Goal: Task Accomplishment & Management: Manage account settings

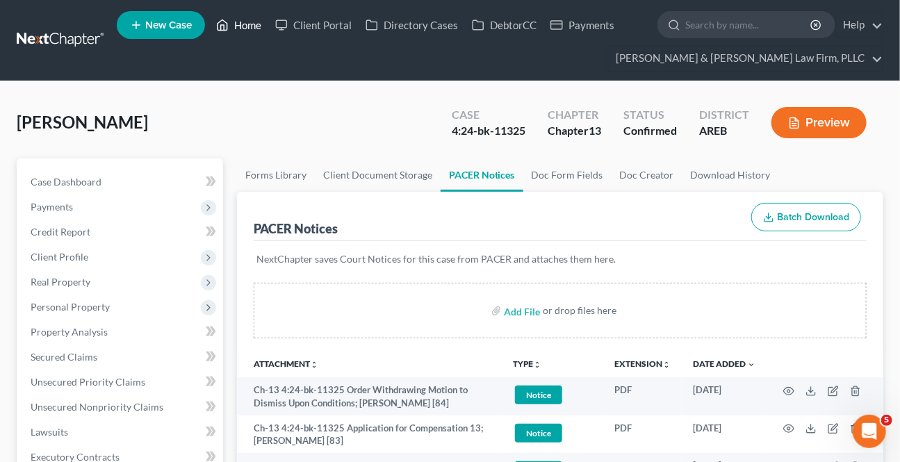
click at [248, 31] on link "Home" at bounding box center [238, 25] width 59 height 25
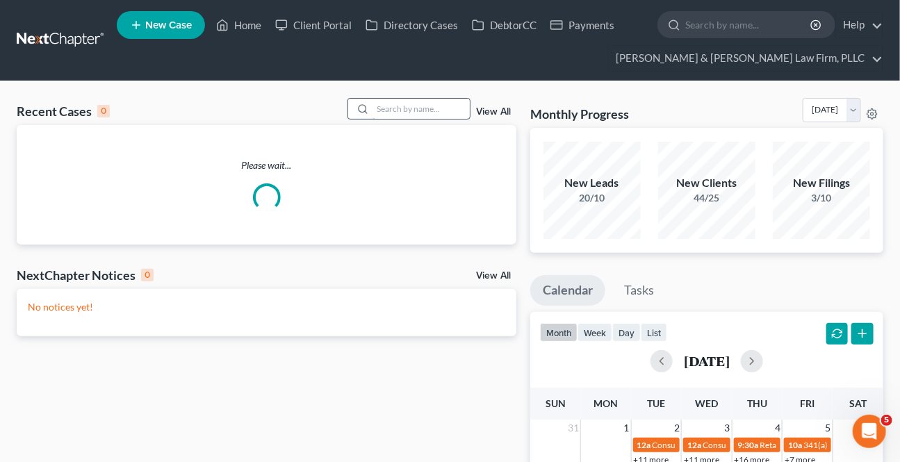
drag, startPoint x: 424, startPoint y: 119, endPoint x: 427, endPoint y: 111, distance: 8.6
click at [426, 115] on div "Recent Cases 0 View All" at bounding box center [267, 111] width 500 height 27
click at [427, 111] on input "search" at bounding box center [420, 109] width 97 height 20
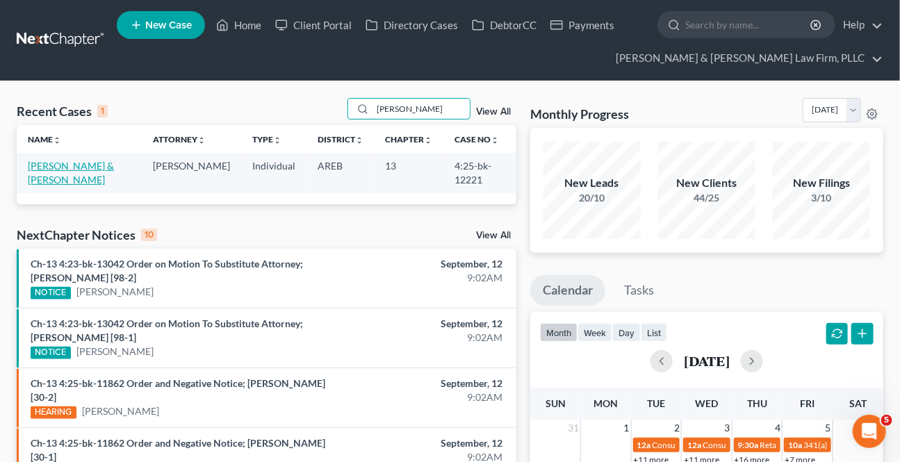
type input "[PERSON_NAME]"
click at [72, 166] on link "[PERSON_NAME] & [PERSON_NAME]" at bounding box center [71, 173] width 86 height 26
select select "2"
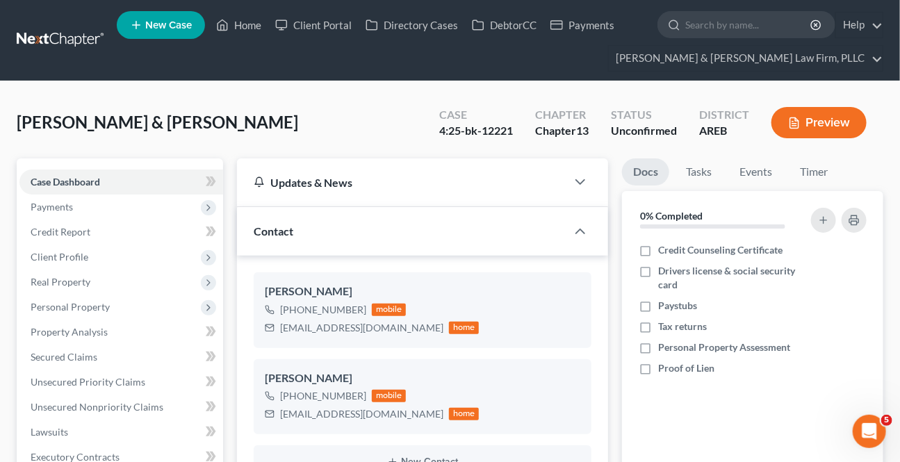
scroll to position [315, 0]
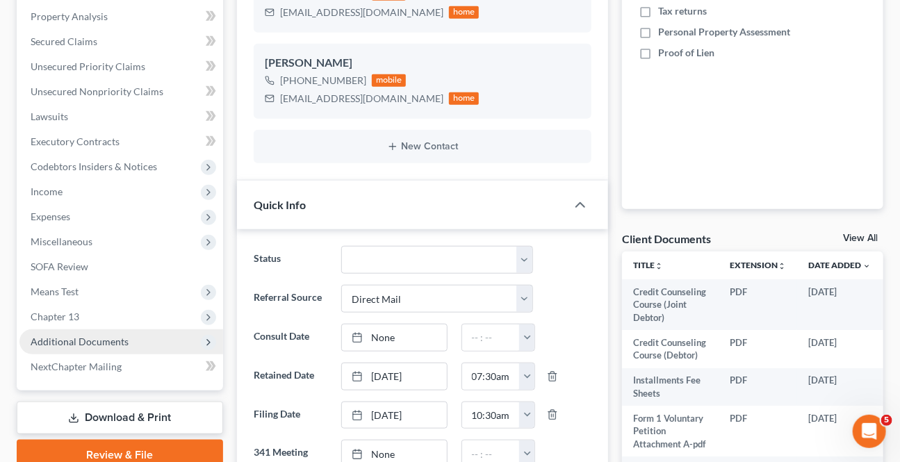
click at [62, 336] on span "Additional Documents" at bounding box center [80, 342] width 98 height 12
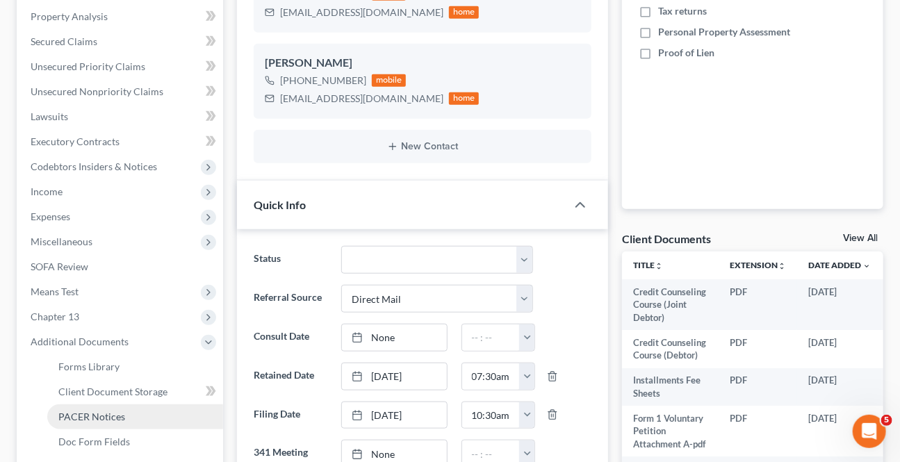
click at [69, 417] on span "PACER Notices" at bounding box center [91, 417] width 67 height 12
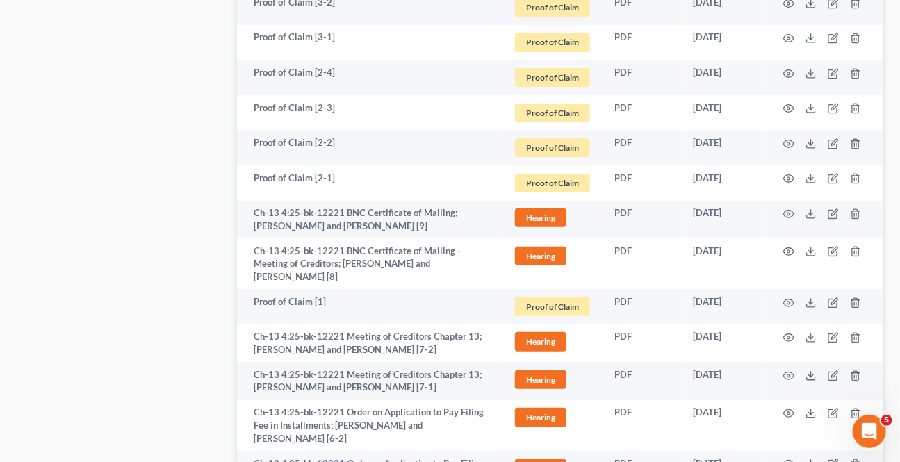
scroll to position [1989, 0]
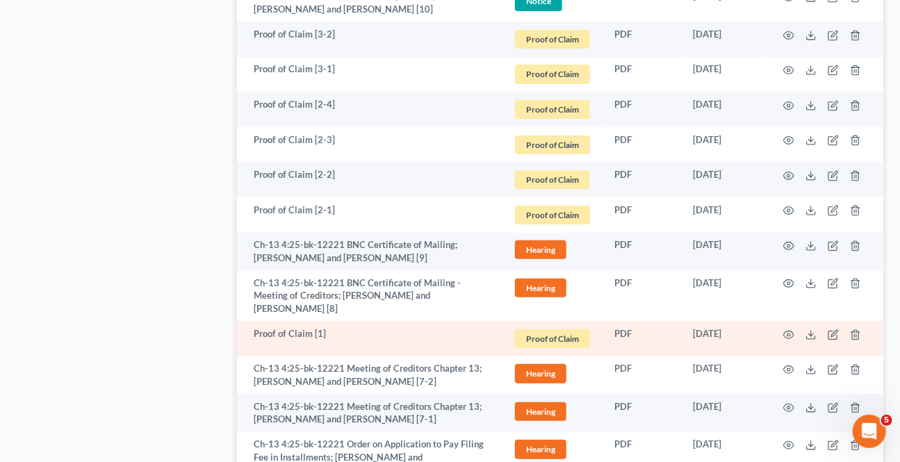
click at [782, 321] on td at bounding box center [824, 338] width 117 height 35
click at [788, 329] on icon "button" at bounding box center [788, 334] width 11 height 11
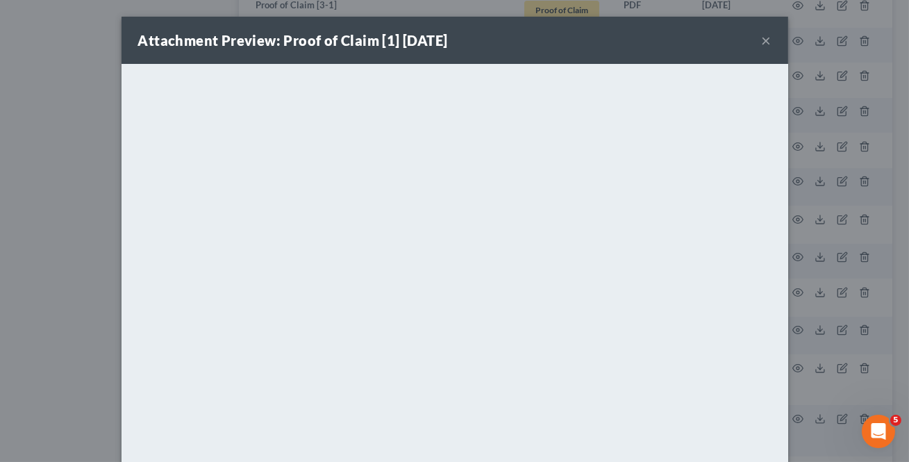
click at [764, 35] on button "×" at bounding box center [767, 40] width 10 height 17
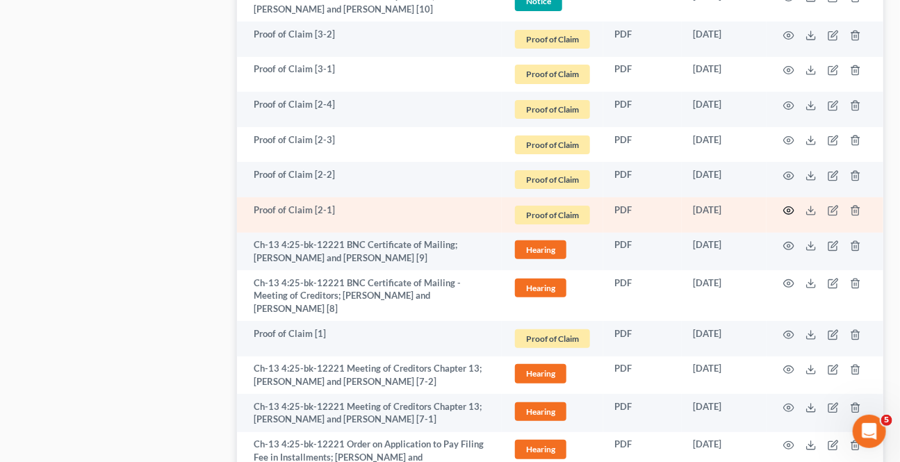
click at [787, 205] on icon "button" at bounding box center [788, 210] width 11 height 11
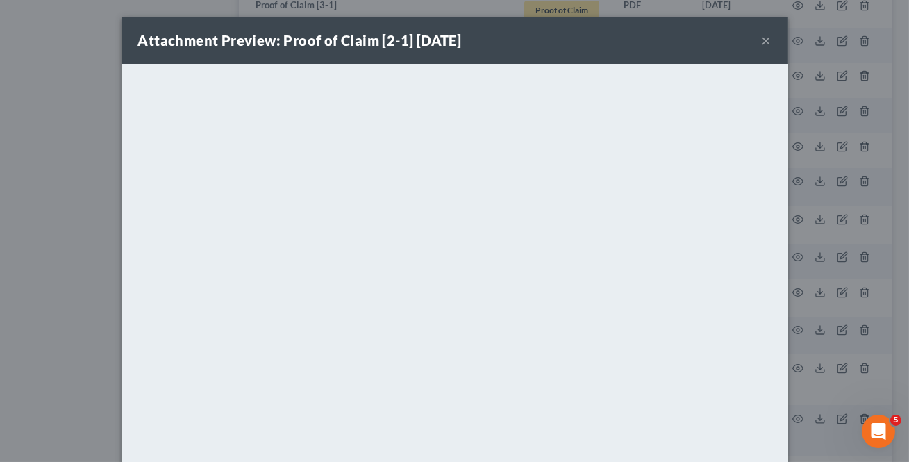
click at [762, 42] on button "×" at bounding box center [767, 40] width 10 height 17
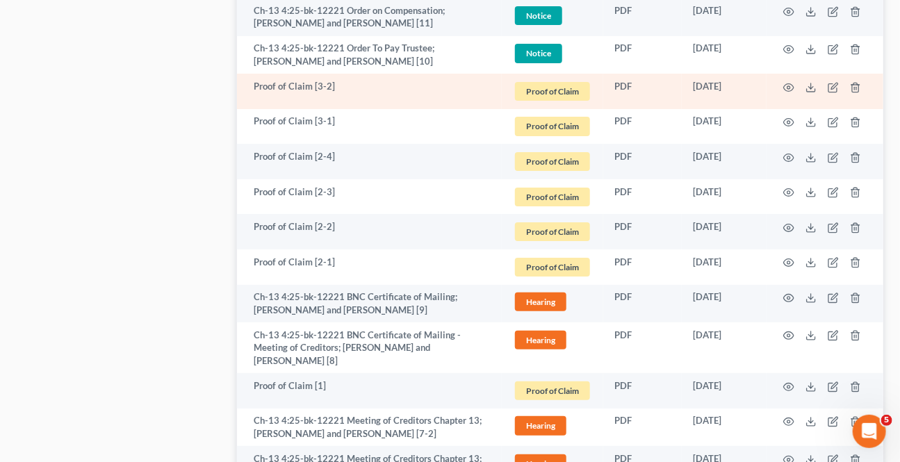
scroll to position [1863, 0]
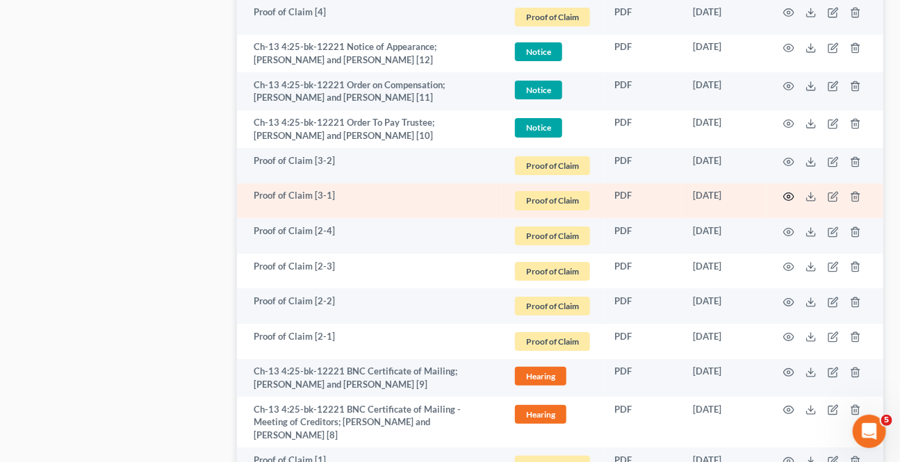
click at [791, 191] on icon "button" at bounding box center [788, 196] width 11 height 11
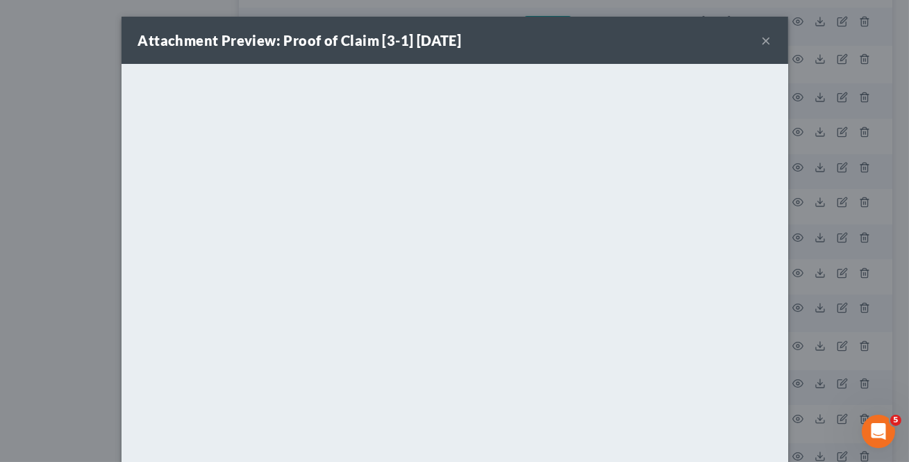
click at [765, 41] on button "×" at bounding box center [767, 40] width 10 height 17
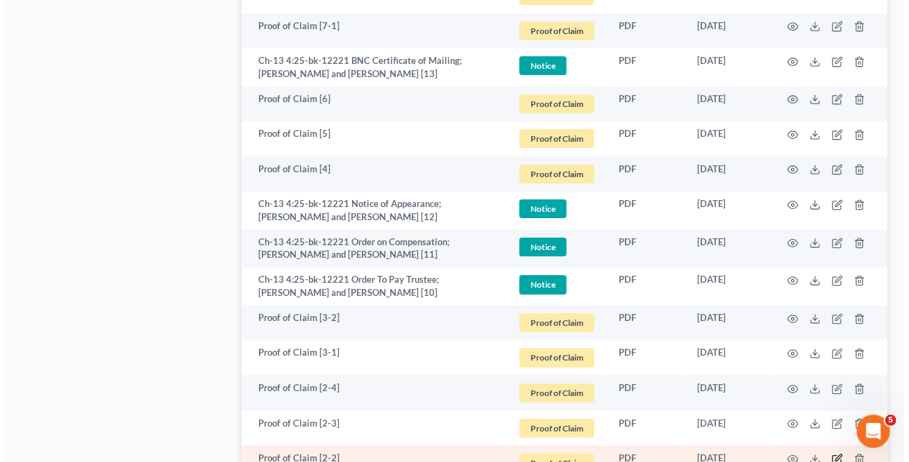
scroll to position [1674, 0]
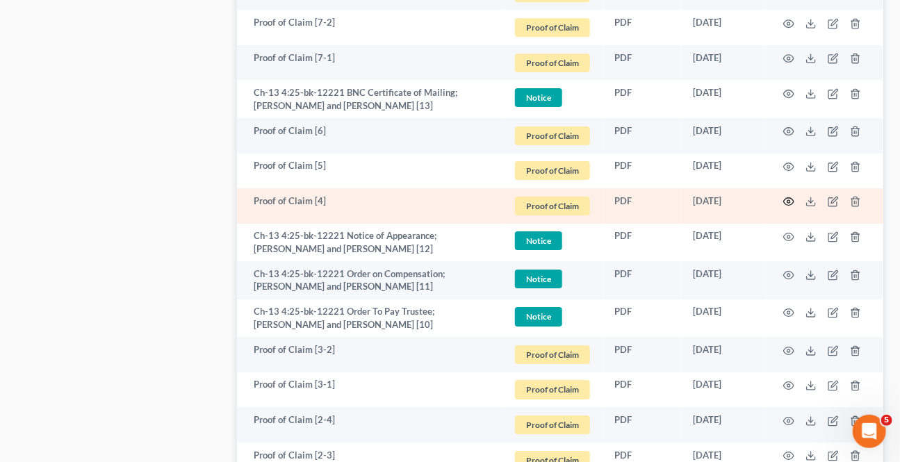
click at [786, 196] on icon "button" at bounding box center [788, 201] width 11 height 11
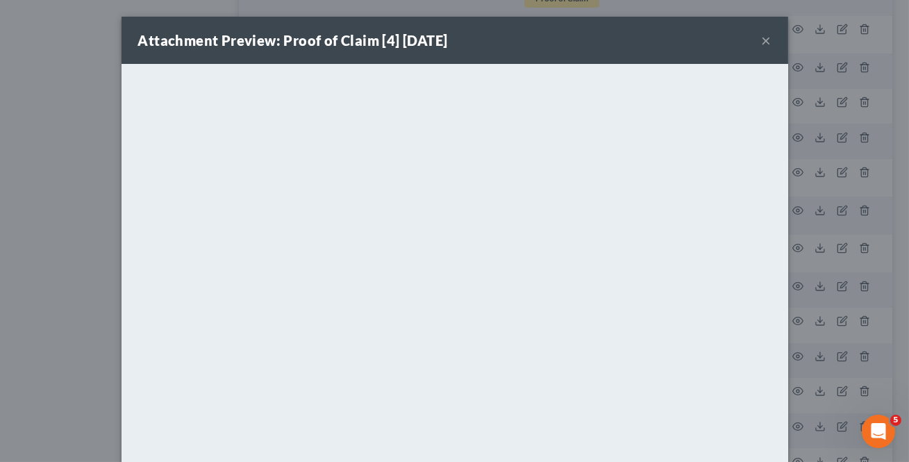
drag, startPoint x: 763, startPoint y: 40, endPoint x: 756, endPoint y: 53, distance: 14.9
click at [763, 40] on button "×" at bounding box center [767, 40] width 10 height 17
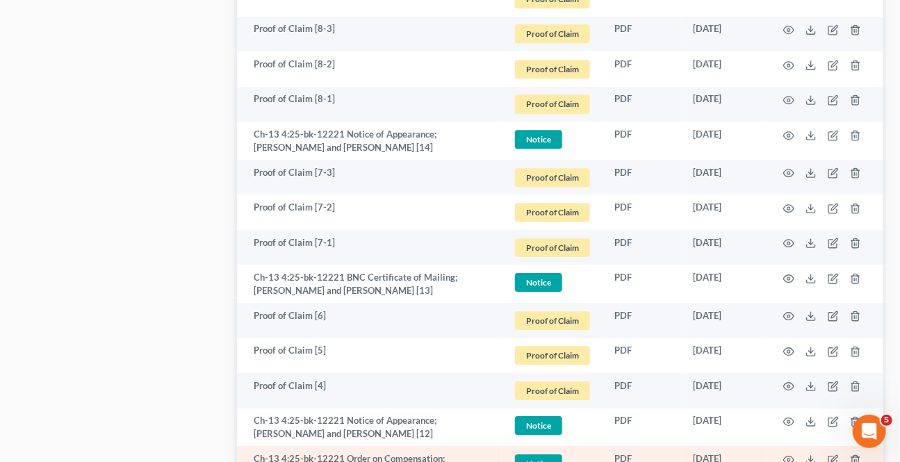
scroll to position [1484, 0]
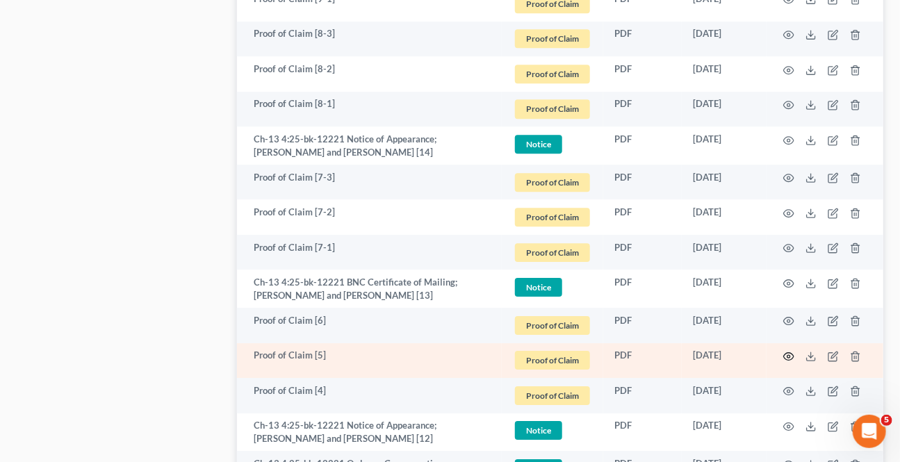
click at [784, 351] on icon "button" at bounding box center [788, 356] width 11 height 11
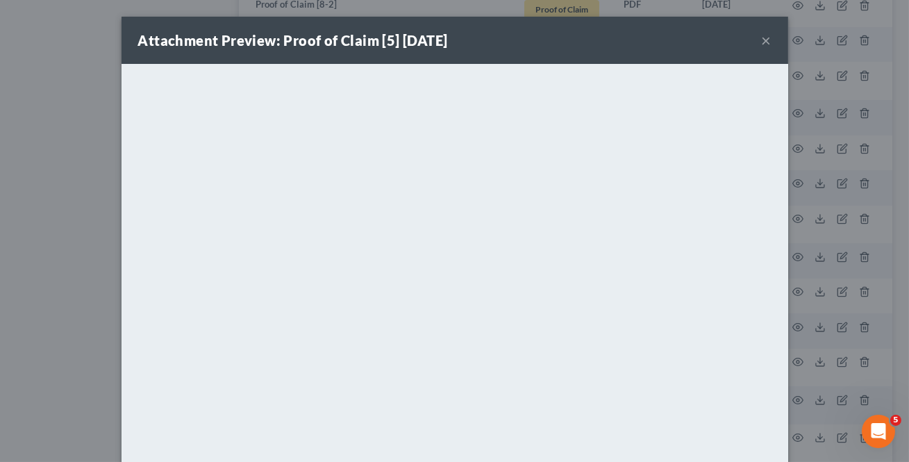
click at [762, 40] on button "×" at bounding box center [767, 40] width 10 height 17
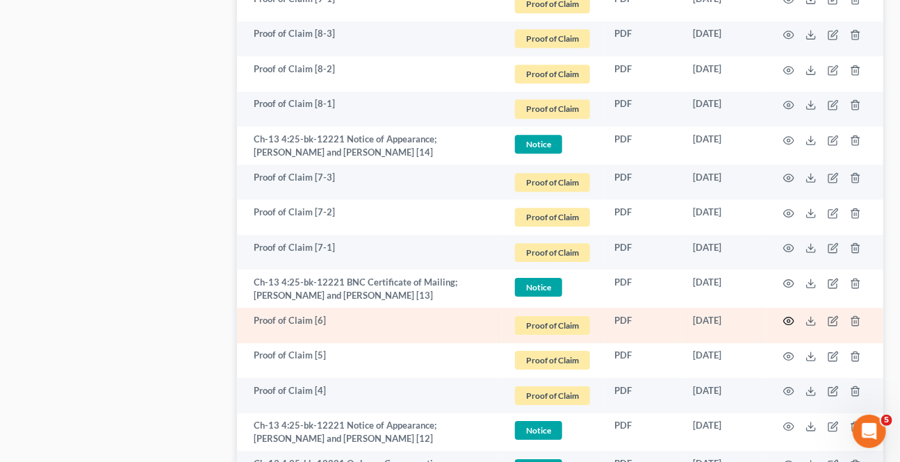
click at [787, 317] on icon "button" at bounding box center [789, 321] width 10 height 8
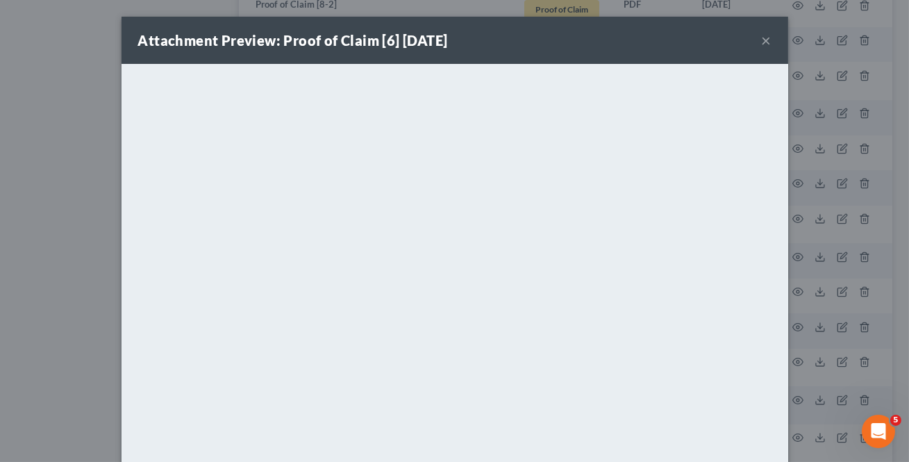
click at [762, 38] on button "×" at bounding box center [767, 40] width 10 height 17
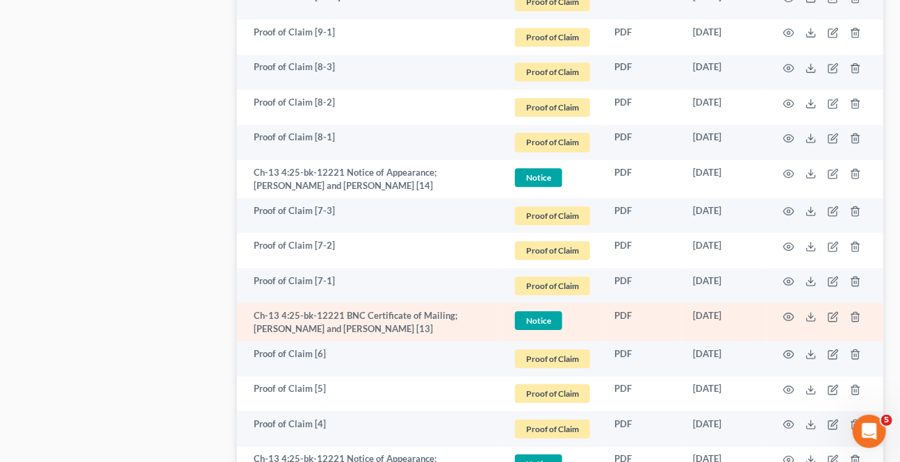
scroll to position [1421, 0]
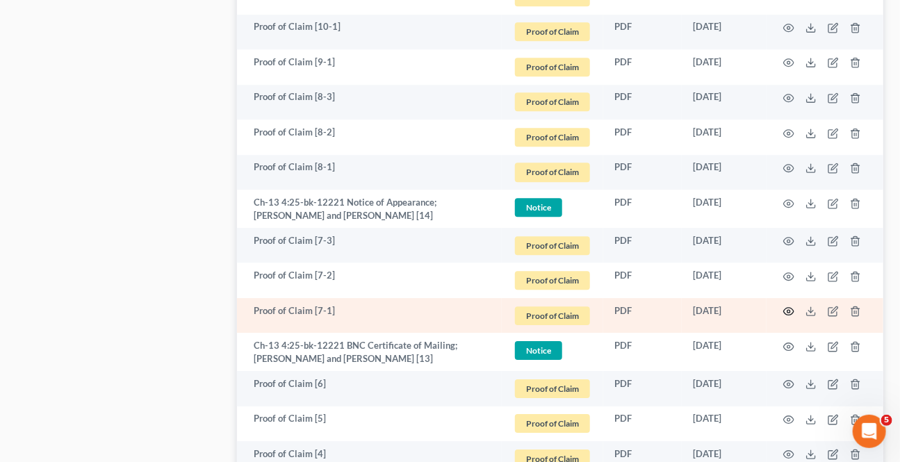
click at [785, 306] on icon "button" at bounding box center [788, 311] width 11 height 11
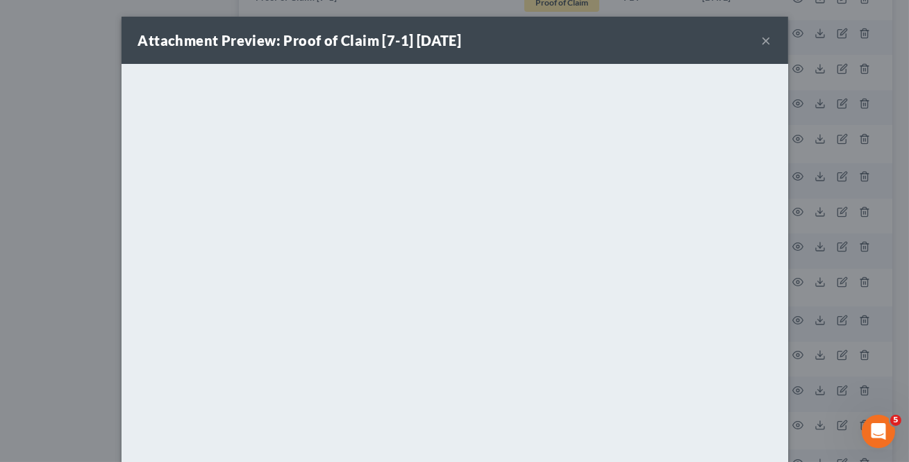
click at [763, 36] on button "×" at bounding box center [767, 40] width 10 height 17
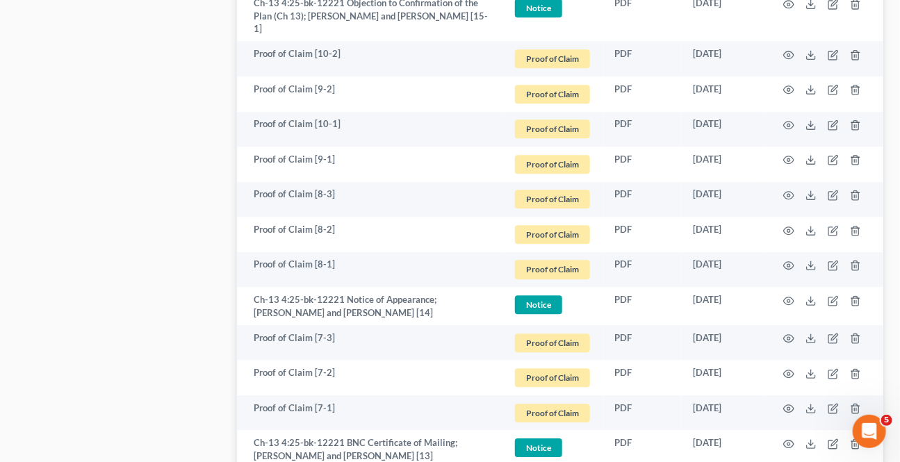
scroll to position [1294, 0]
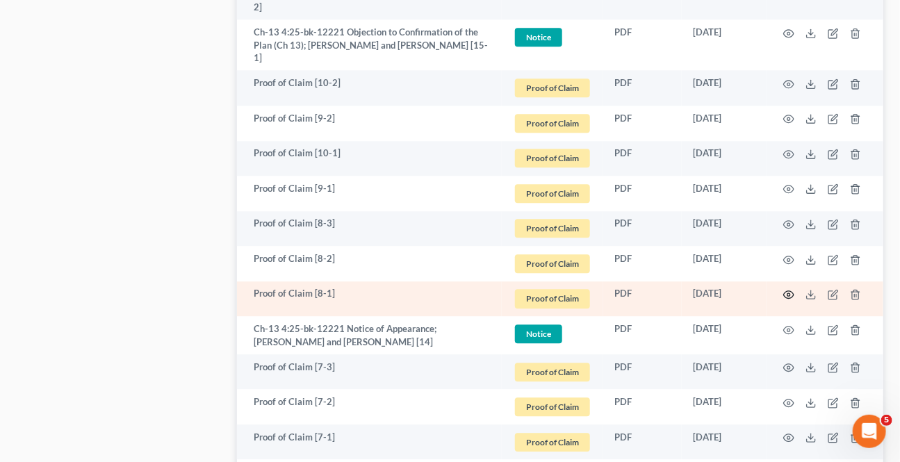
click at [789, 291] on icon "button" at bounding box center [789, 295] width 10 height 8
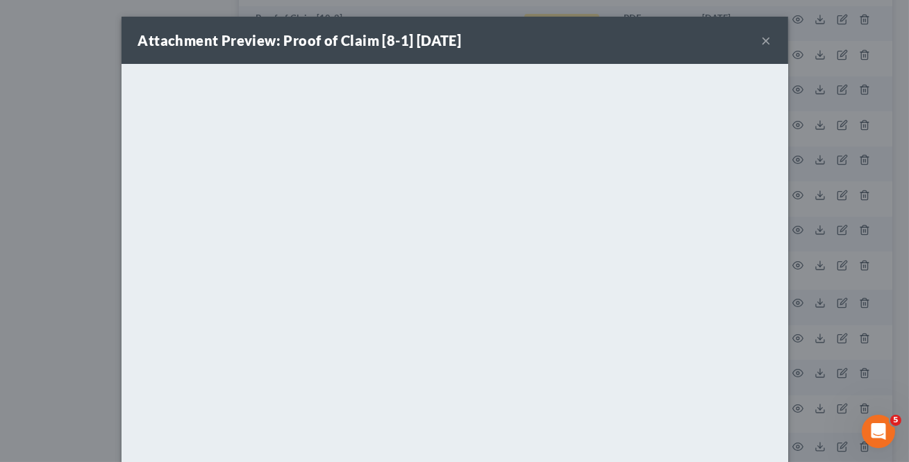
click at [762, 41] on button "×" at bounding box center [767, 40] width 10 height 17
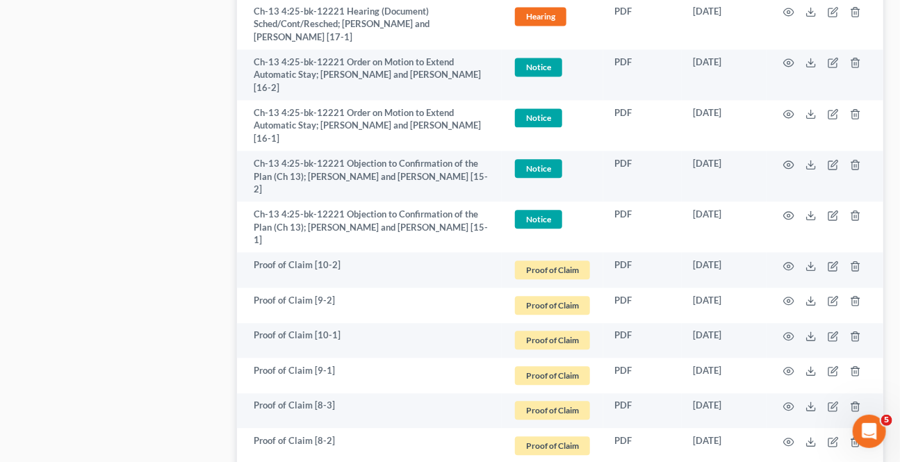
scroll to position [1105, 0]
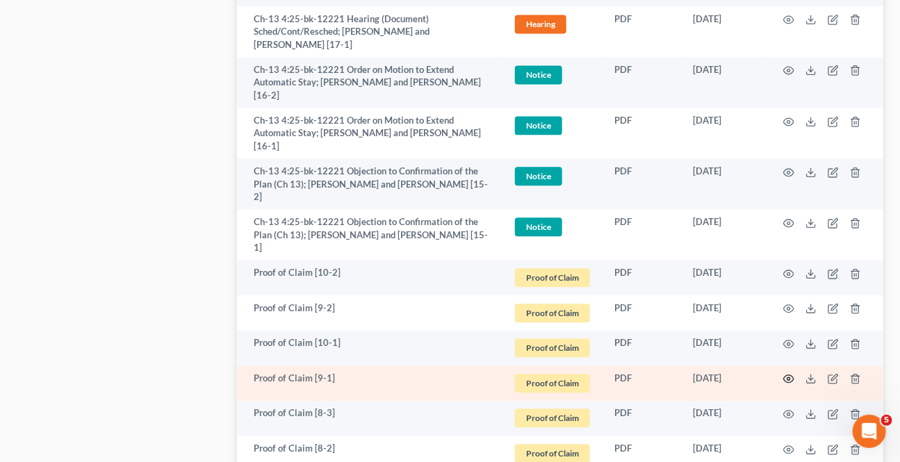
click at [786, 373] on icon "button" at bounding box center [788, 378] width 11 height 11
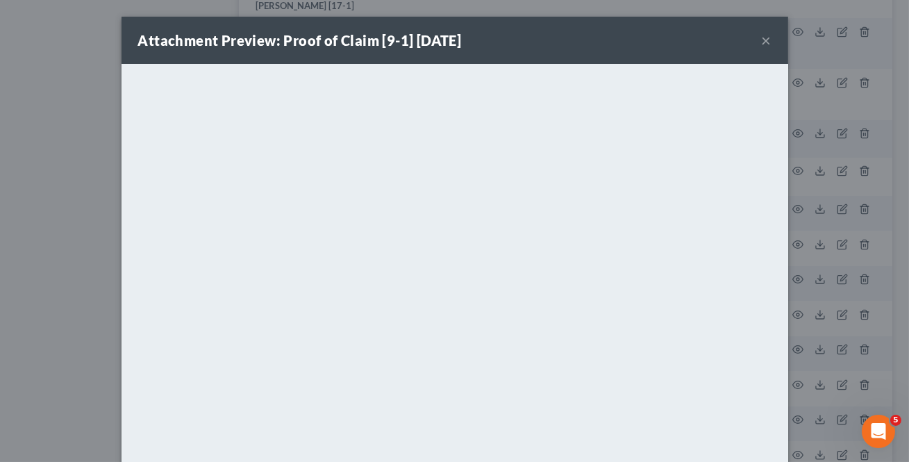
click at [762, 38] on button "×" at bounding box center [767, 40] width 10 height 17
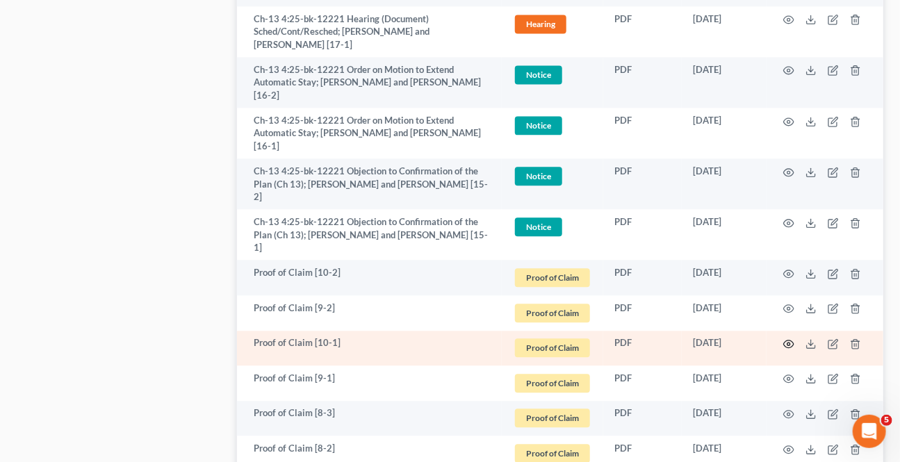
click at [789, 340] on icon "button" at bounding box center [789, 344] width 10 height 8
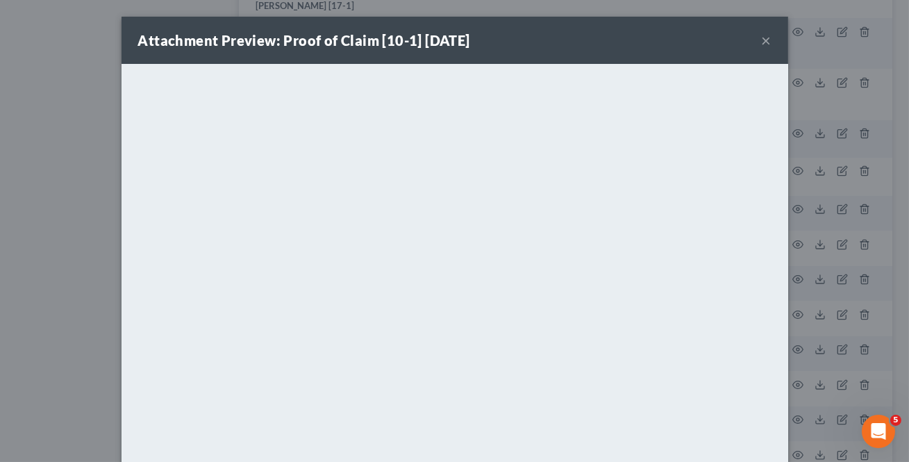
click at [764, 40] on button "×" at bounding box center [767, 40] width 10 height 17
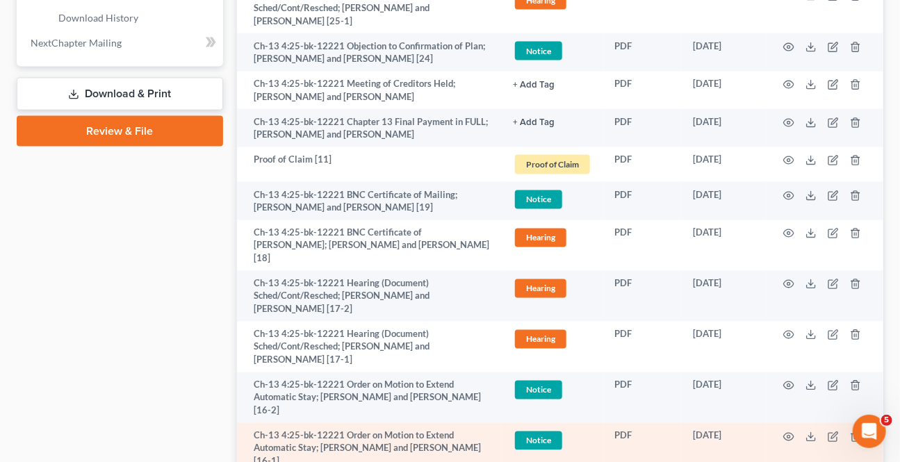
scroll to position [726, 0]
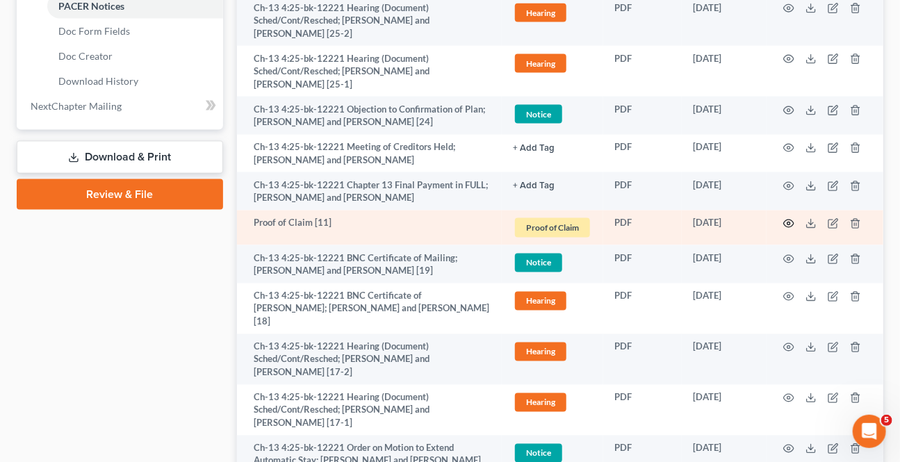
click at [786, 218] on icon "button" at bounding box center [788, 223] width 11 height 11
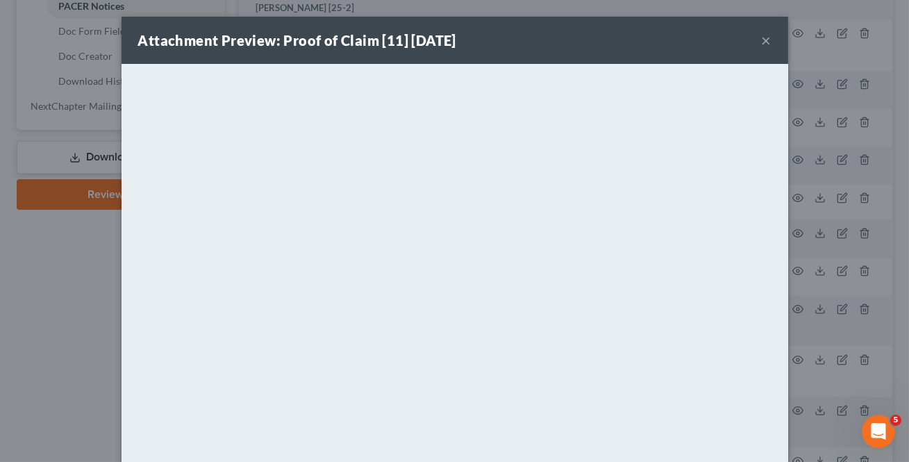
click at [762, 41] on button "×" at bounding box center [767, 40] width 10 height 17
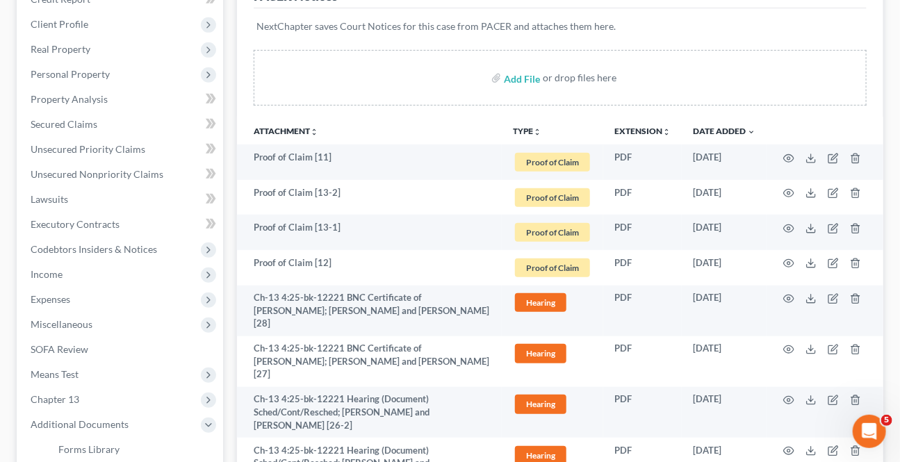
scroll to position [0, 0]
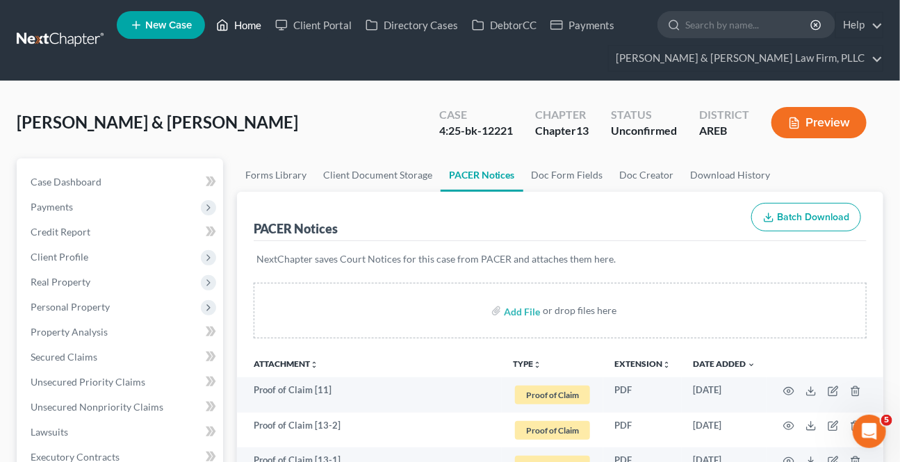
click at [249, 28] on link "Home" at bounding box center [238, 25] width 59 height 25
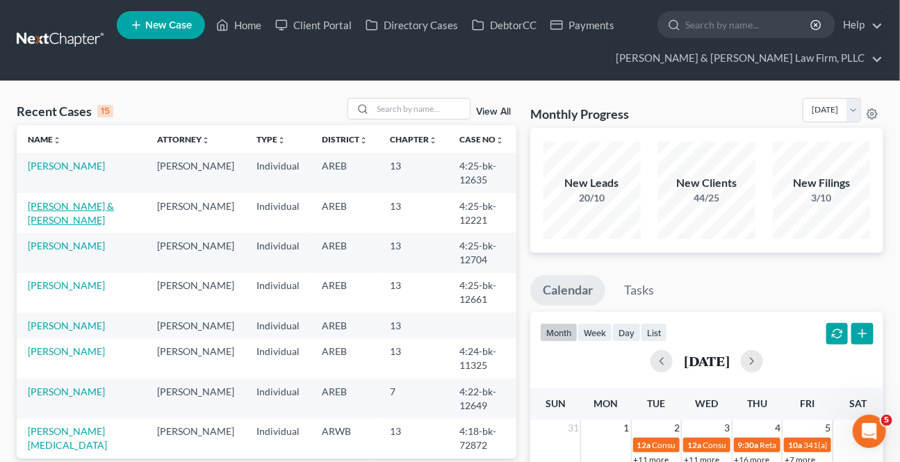
click at [47, 200] on link "[PERSON_NAME] & [PERSON_NAME]" at bounding box center [71, 213] width 86 height 26
select select "2"
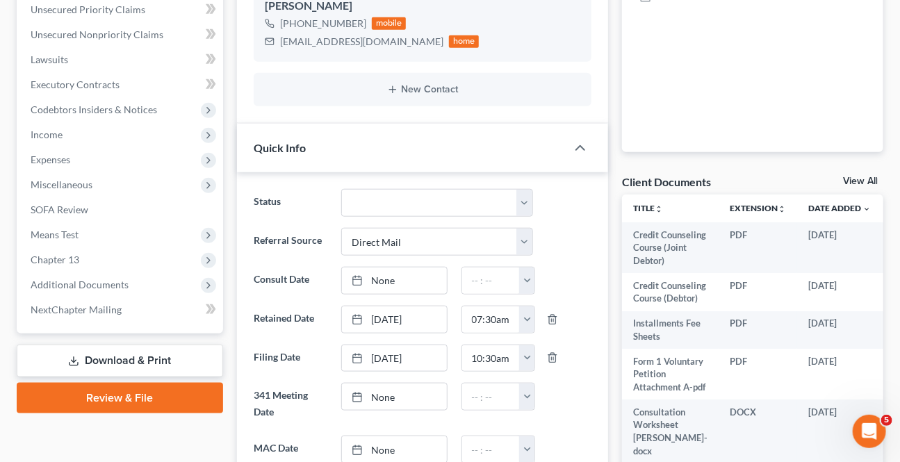
scroll to position [379, 0]
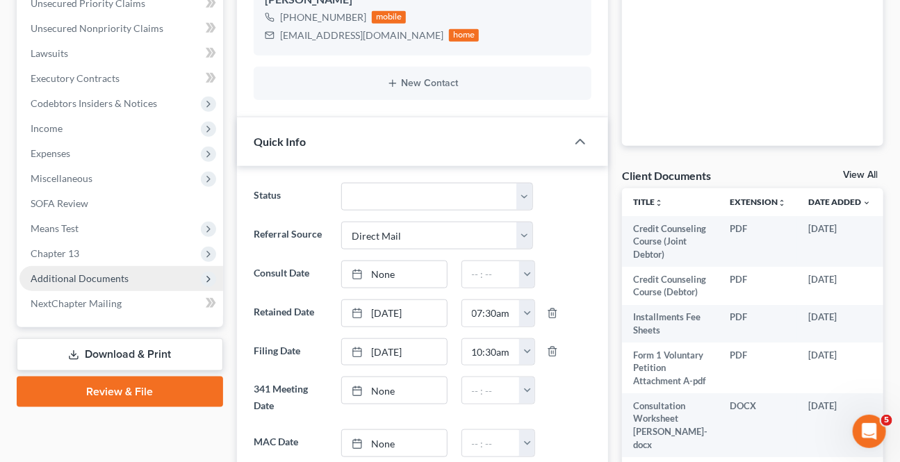
click at [70, 283] on span "Additional Documents" at bounding box center [121, 278] width 204 height 25
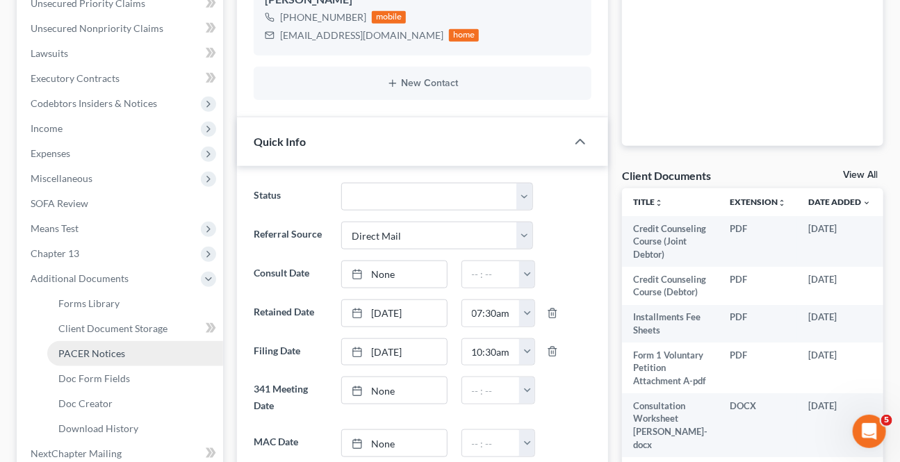
click at [80, 354] on span "PACER Notices" at bounding box center [91, 353] width 67 height 12
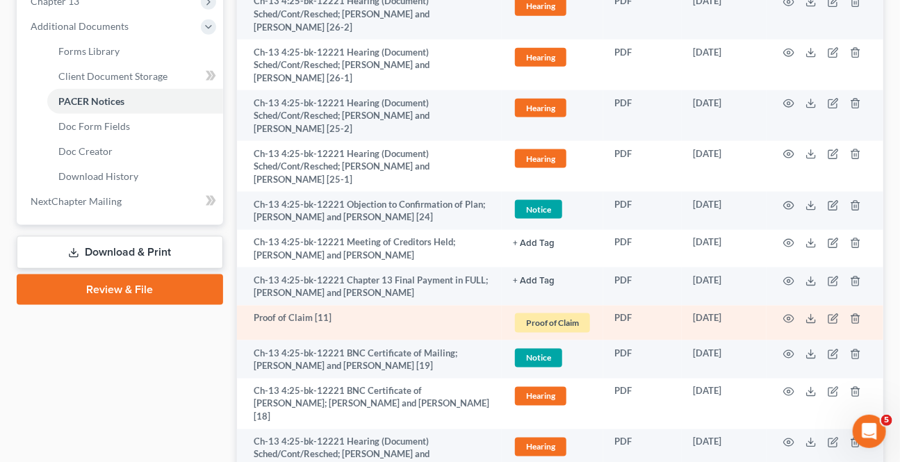
scroll to position [632, 0]
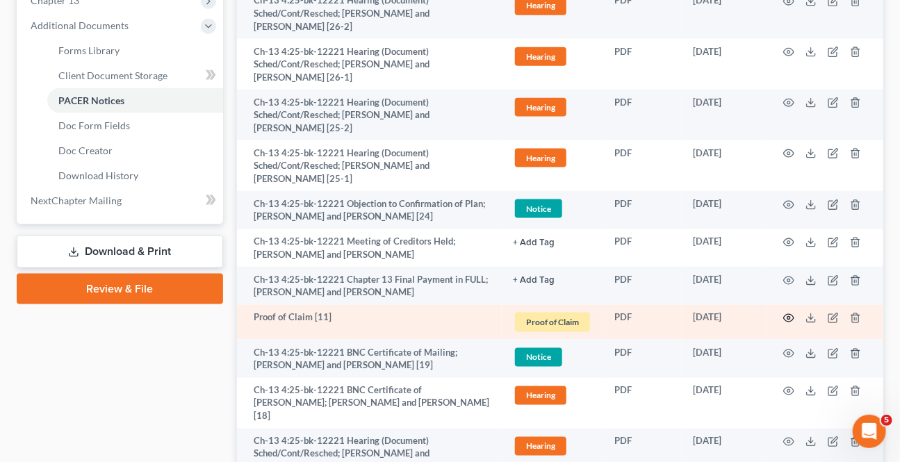
click at [790, 313] on icon "button" at bounding box center [788, 318] width 11 height 11
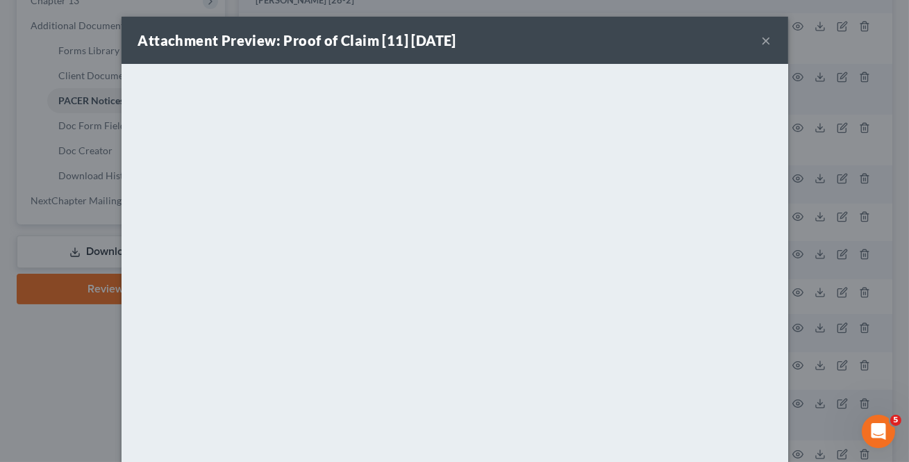
click at [763, 43] on button "×" at bounding box center [767, 40] width 10 height 17
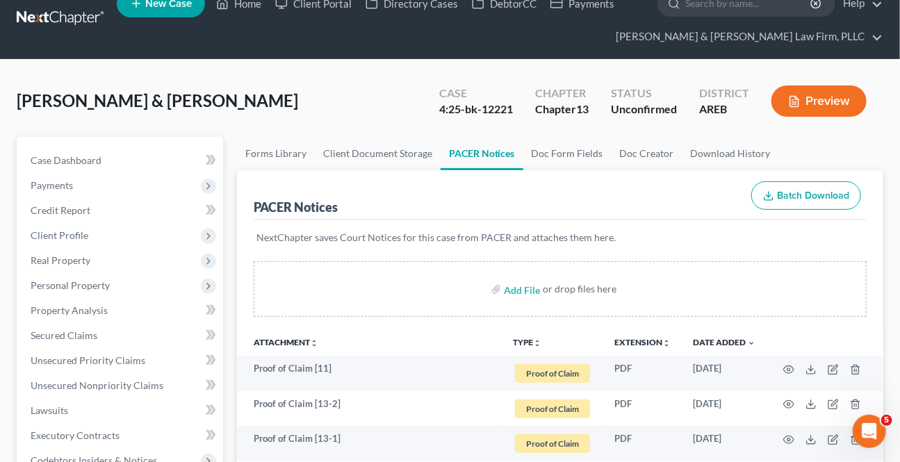
scroll to position [0, 0]
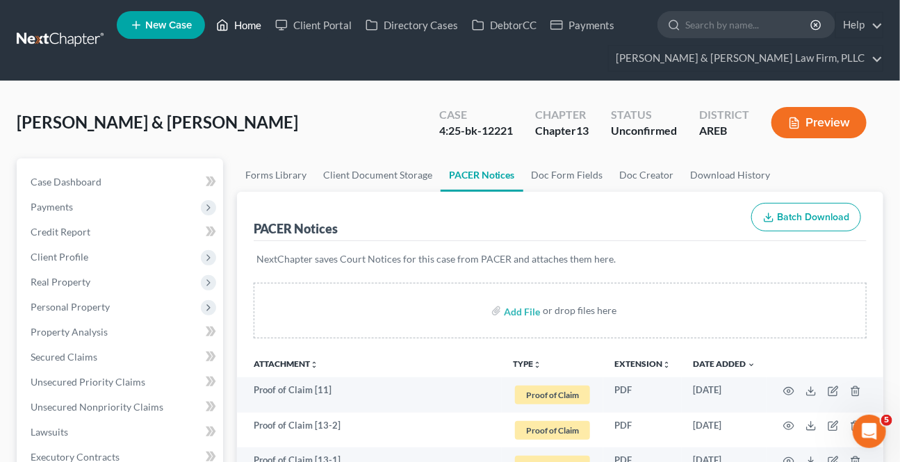
click at [232, 26] on link "Home" at bounding box center [238, 25] width 59 height 25
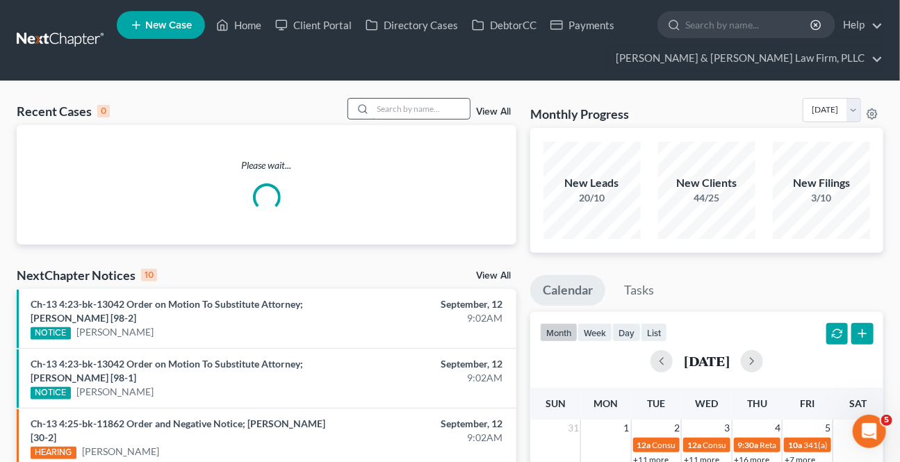
click at [411, 110] on input "search" at bounding box center [420, 109] width 97 height 20
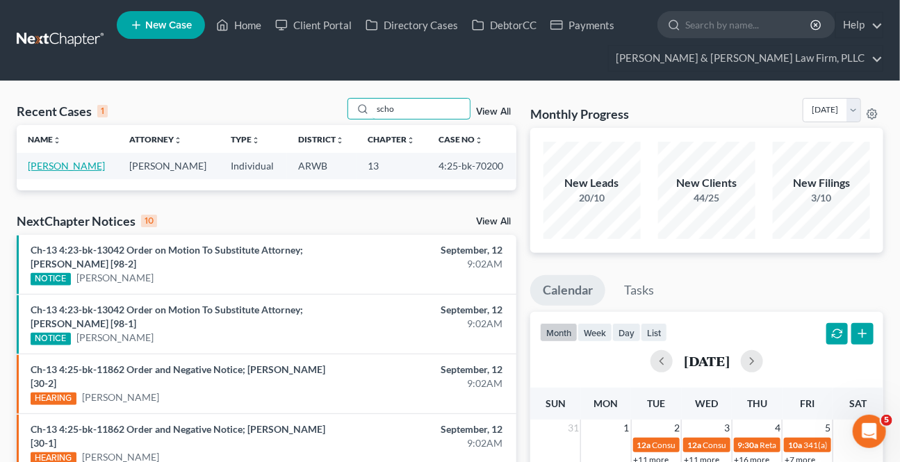
type input "scho"
click at [83, 163] on link "[PERSON_NAME]" at bounding box center [66, 166] width 77 height 12
select select "4"
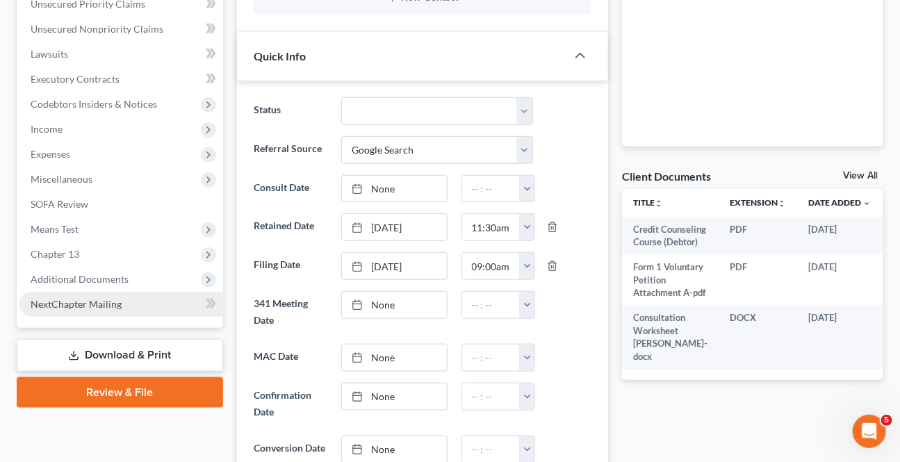
scroll to position [379, 0]
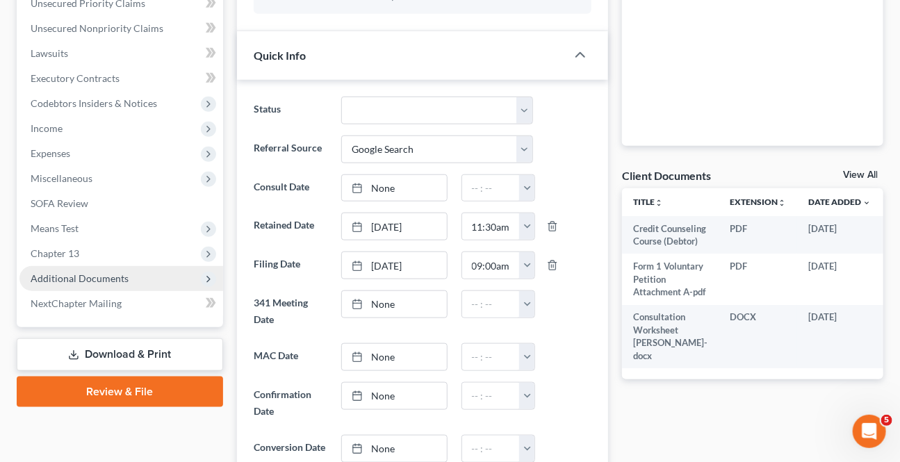
click at [76, 269] on span "Additional Documents" at bounding box center [121, 278] width 204 height 25
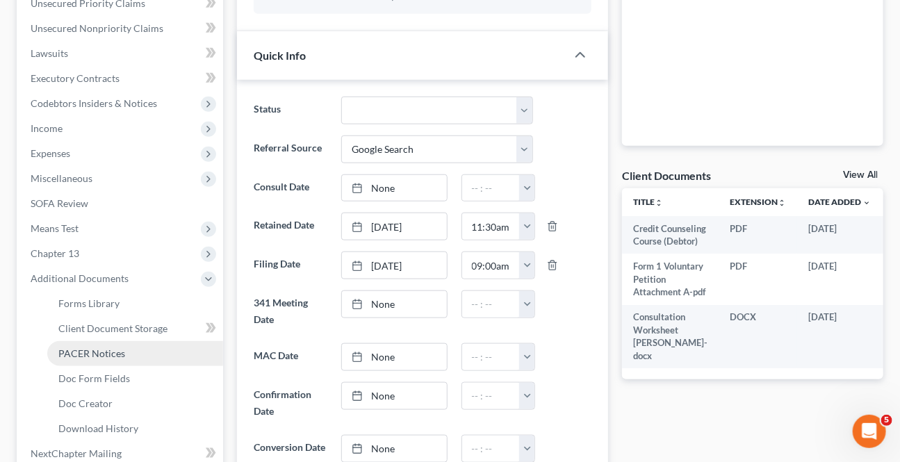
click at [62, 353] on span "PACER Notices" at bounding box center [91, 353] width 67 height 12
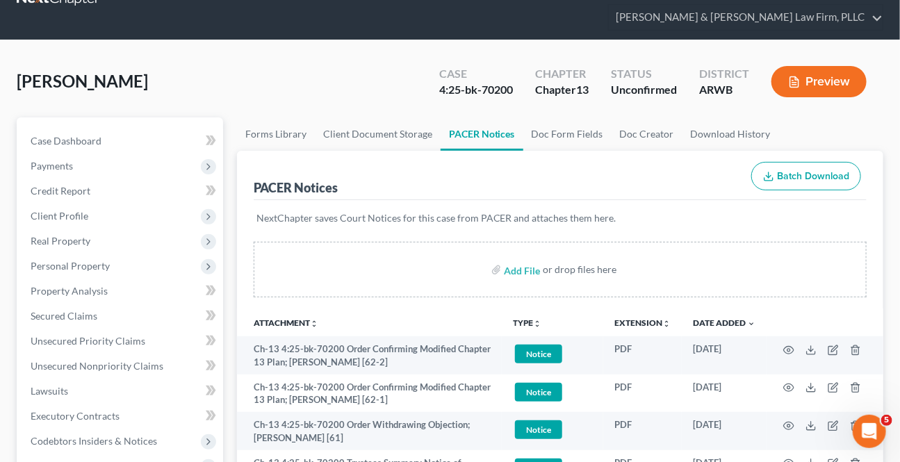
scroll to position [63, 0]
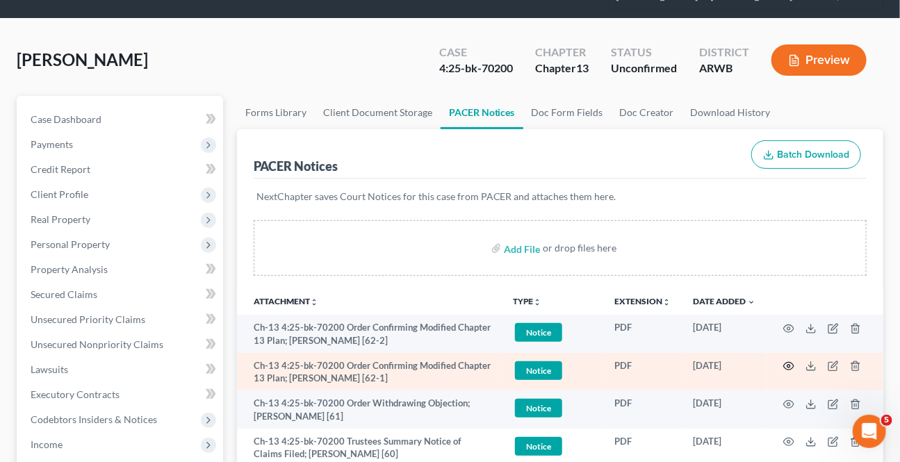
click at [784, 361] on icon "button" at bounding box center [788, 366] width 11 height 11
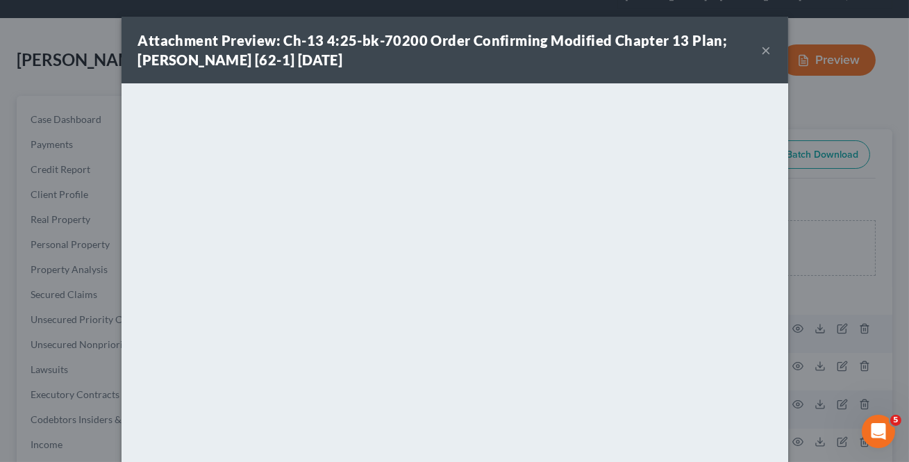
click at [764, 51] on button "×" at bounding box center [767, 50] width 10 height 17
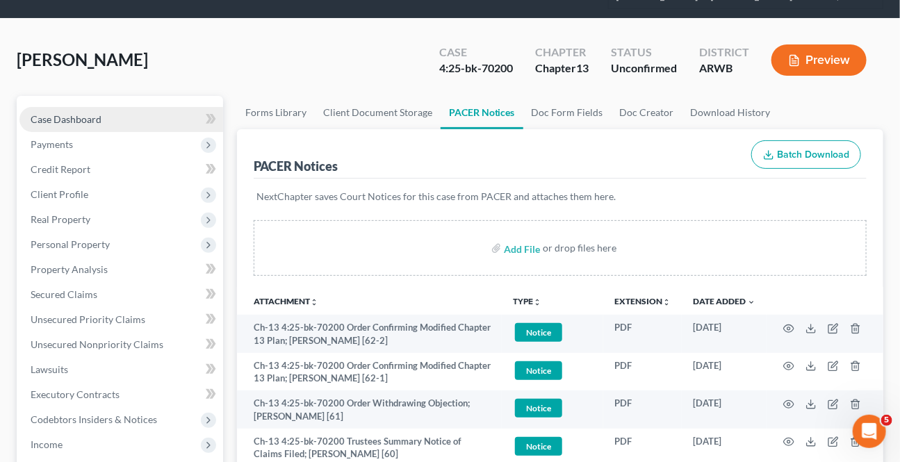
click at [63, 115] on span "Case Dashboard" at bounding box center [66, 119] width 71 height 12
select select "4"
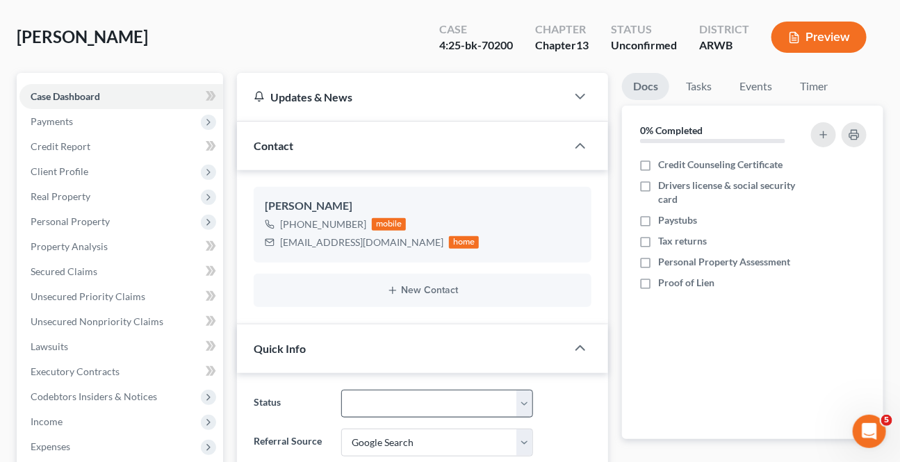
scroll to position [253, 0]
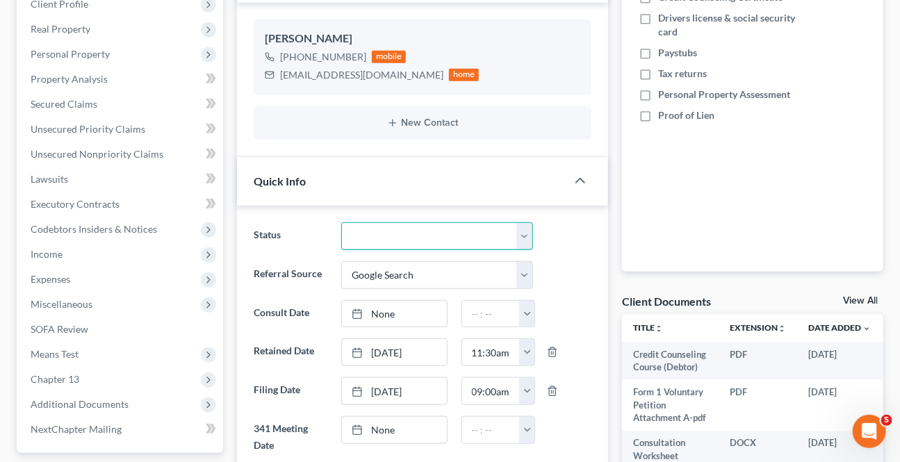
click at [388, 245] on select "Awaiting 341 Chapter 7 - Attended Meeting Confirmed Discharged Dismissed New Co…" at bounding box center [436, 236] width 191 height 28
select select "2"
click at [341, 222] on select "Awaiting 341 Chapter 7 - Attended Meeting Confirmed Discharged Dismissed New Co…" at bounding box center [436, 236] width 191 height 28
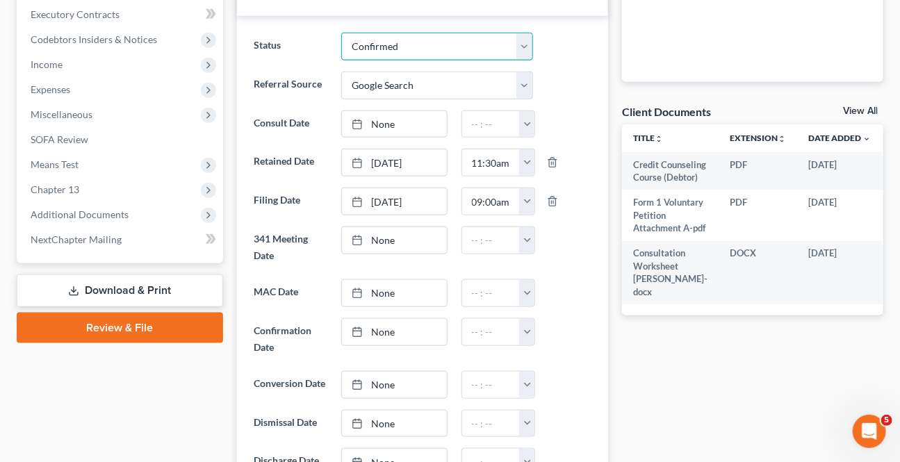
scroll to position [506, 0]
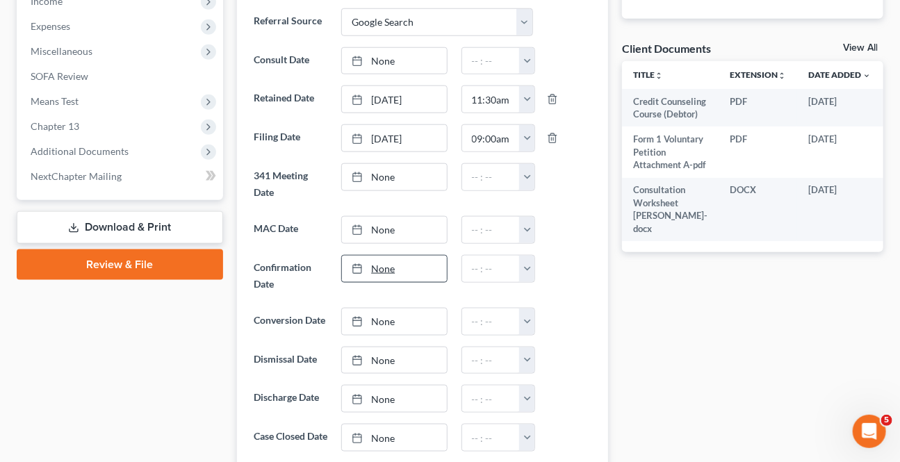
click at [395, 265] on link "None" at bounding box center [394, 269] width 104 height 26
type input "[DATE]"
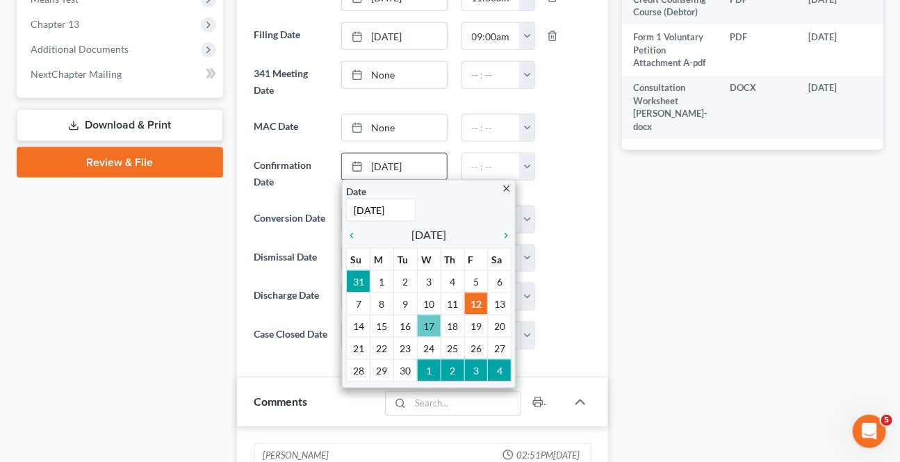
scroll to position [632, 0]
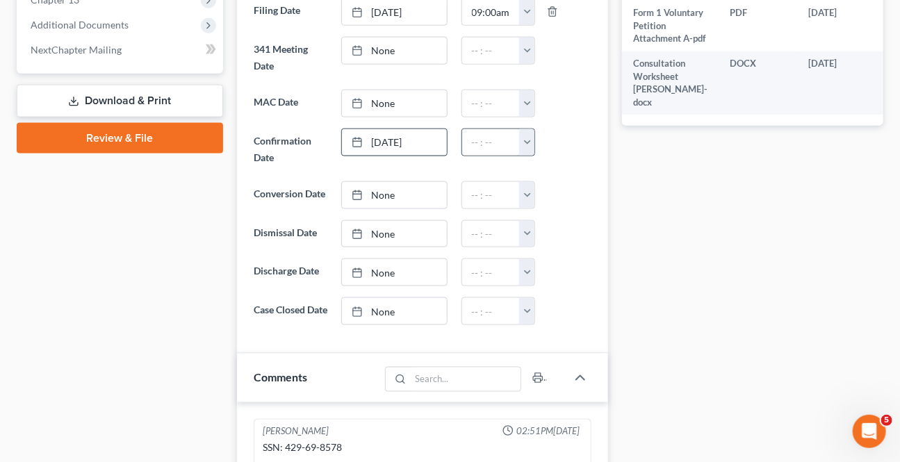
click at [531, 139] on button "button" at bounding box center [526, 142] width 15 height 26
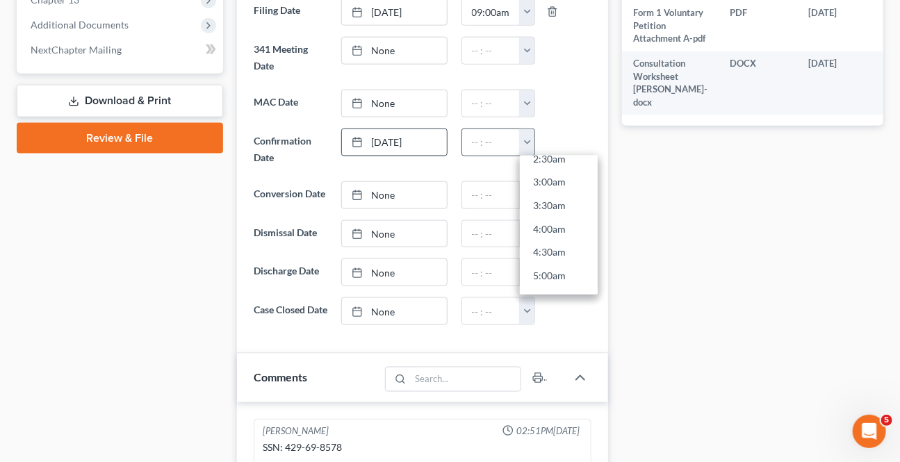
scroll to position [315, 0]
click at [547, 235] on link "8:00am" at bounding box center [559, 231] width 78 height 24
type input "8:00am"
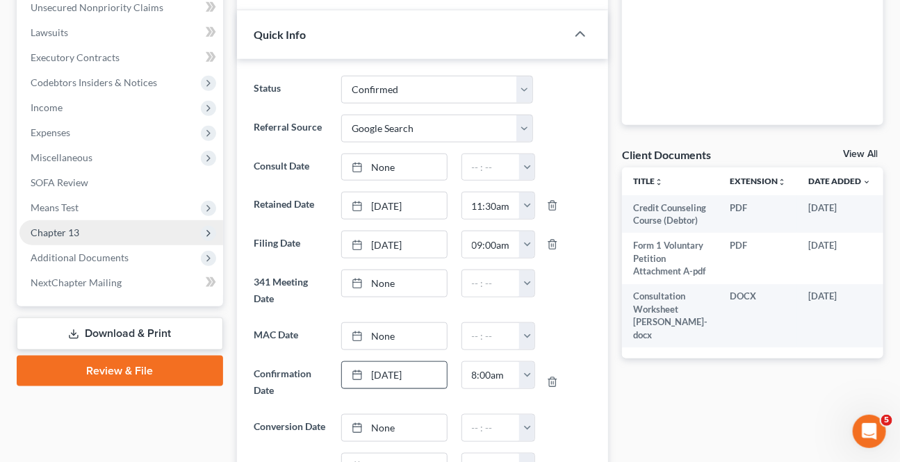
scroll to position [379, 0]
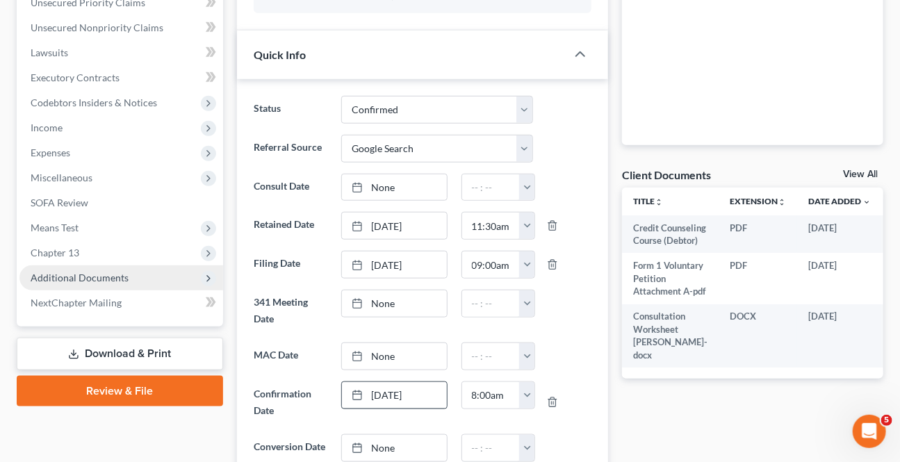
click at [105, 275] on span "Additional Documents" at bounding box center [80, 278] width 98 height 12
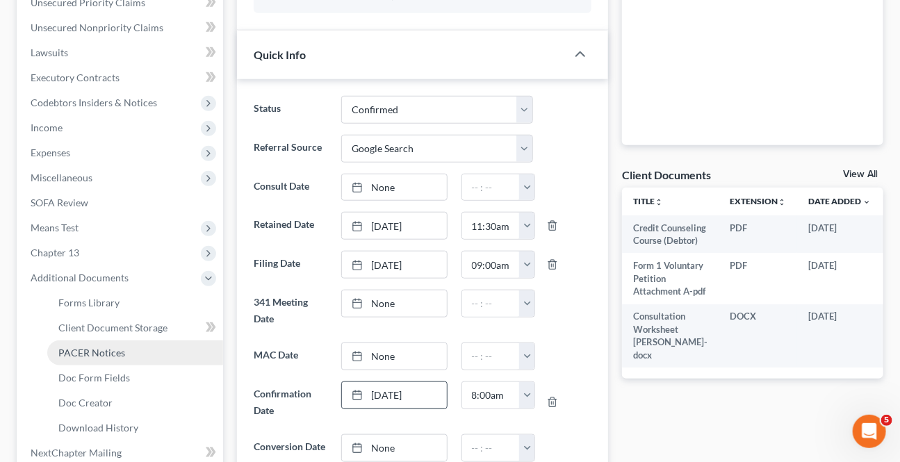
click at [115, 355] on span "PACER Notices" at bounding box center [91, 353] width 67 height 12
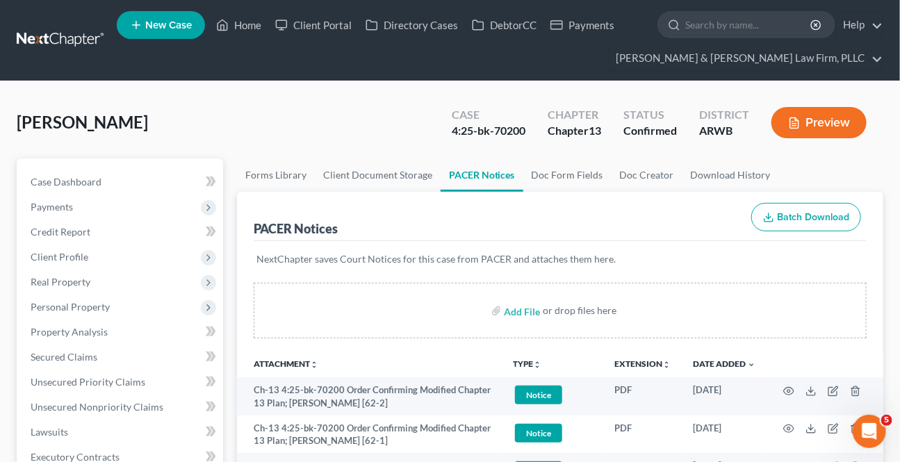
scroll to position [63, 0]
